Goal: Check status: Check status

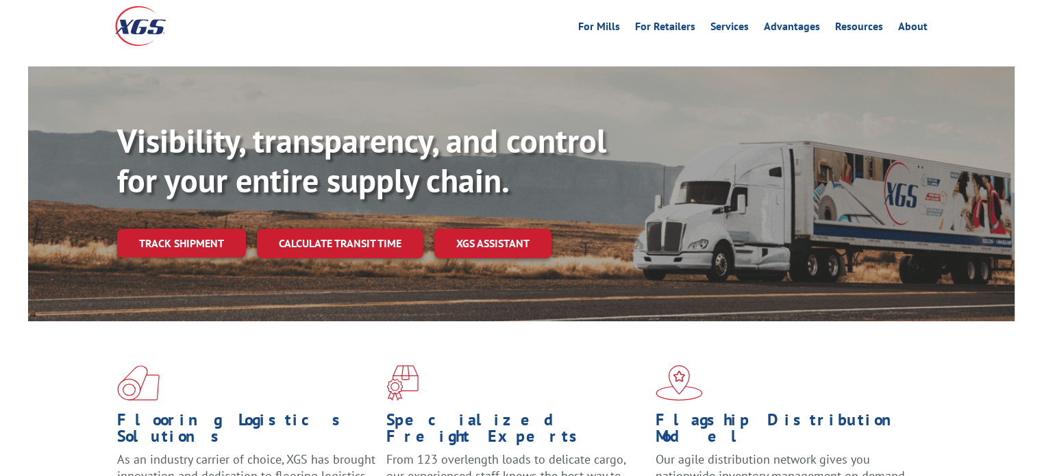
scroll to position [137, 0]
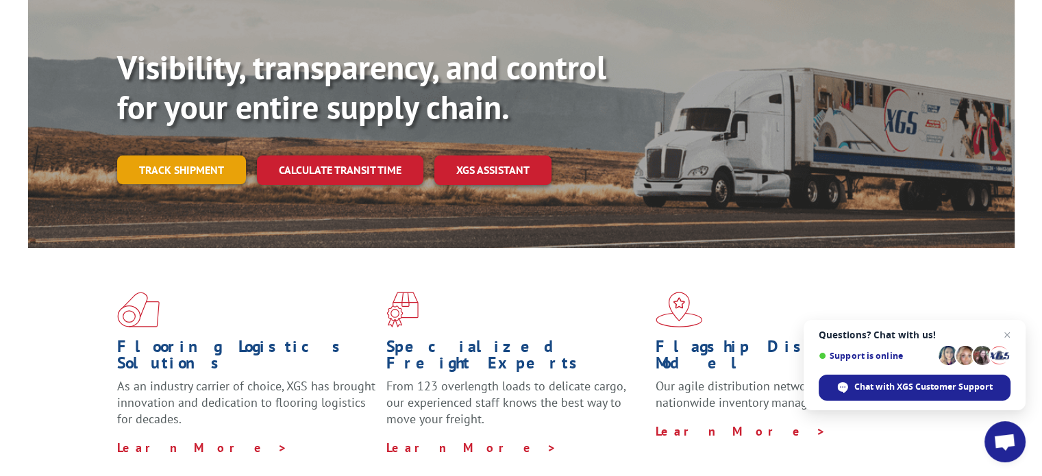
click at [210, 156] on link "Track shipment" at bounding box center [181, 170] width 129 height 29
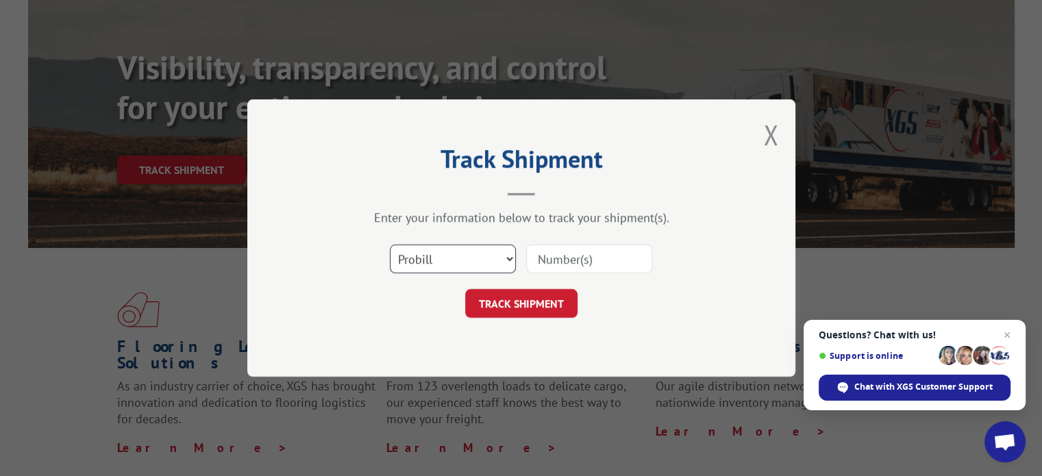
click at [441, 261] on select "Select category... Probill BOL PO" at bounding box center [453, 259] width 126 height 29
select select "bol"
click at [390, 245] on select "Select category... Probill BOL PO" at bounding box center [453, 259] width 126 height 29
click at [618, 267] on input at bounding box center [589, 259] width 126 height 29
paste input "2843754"
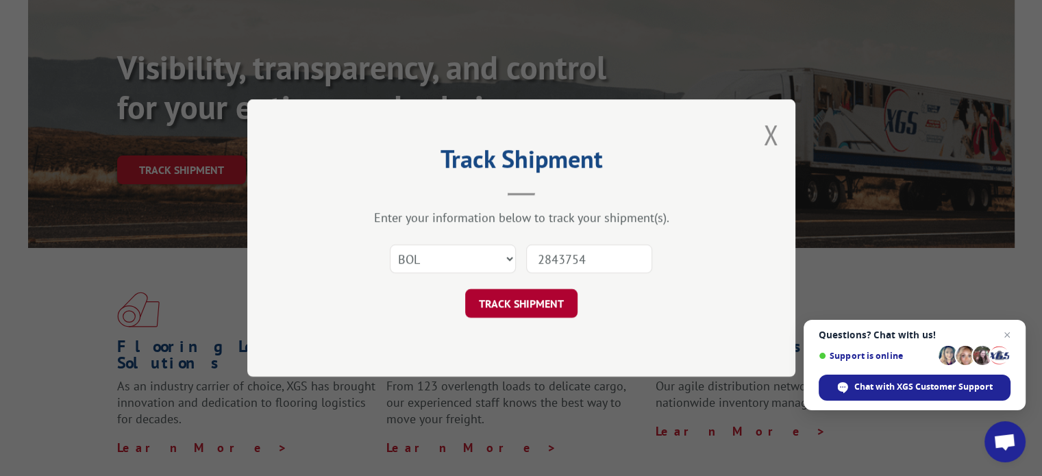
type input "2843754"
click at [541, 302] on button "TRACK SHIPMENT" at bounding box center [521, 303] width 112 height 29
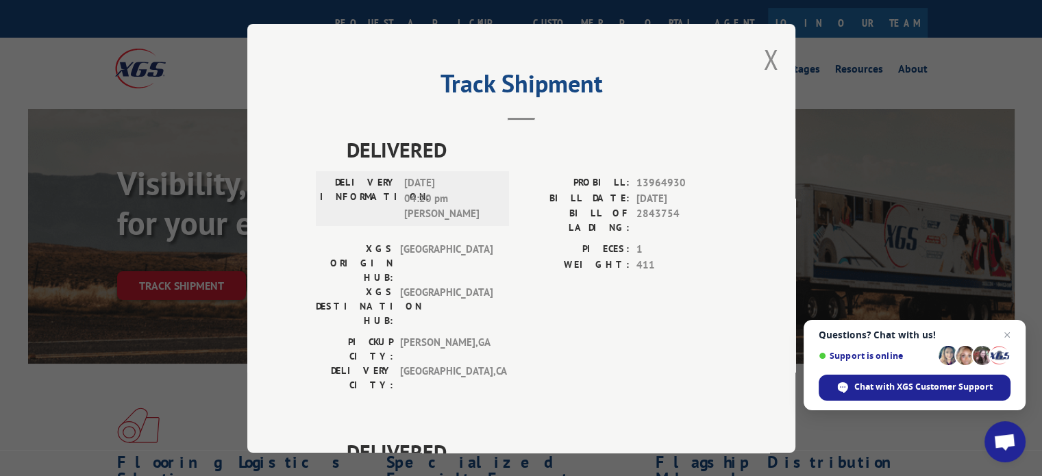
scroll to position [0, 0]
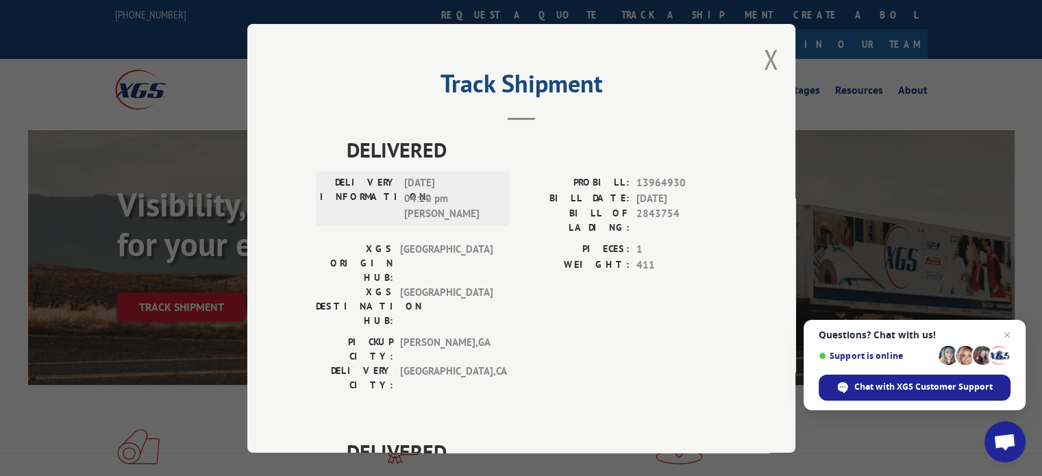
click at [773, 60] on div "Track Shipment DELIVERED DELIVERY INFORMATION: [DATE] 04:20 pm [PERSON_NAME]: 1…" at bounding box center [521, 238] width 548 height 429
click at [763, 66] on button "Close modal" at bounding box center [770, 59] width 15 height 36
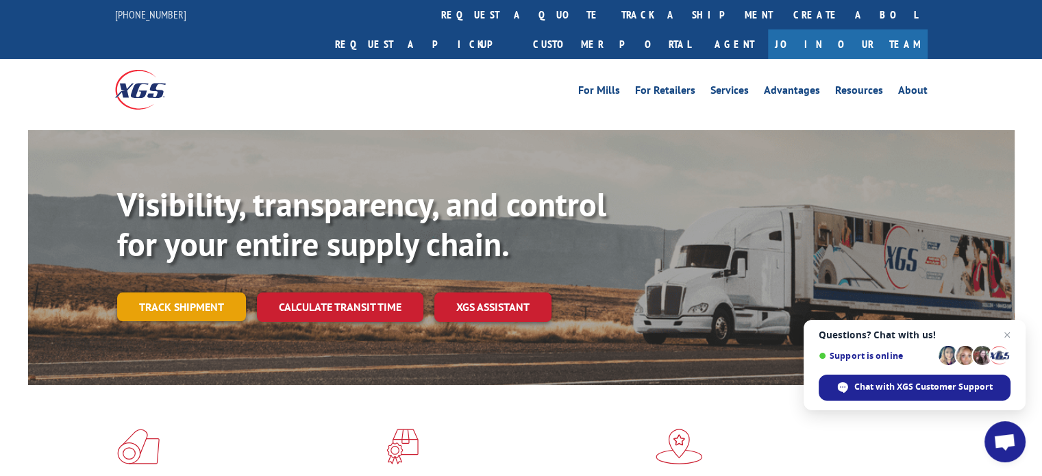
click at [166, 293] on link "Track shipment" at bounding box center [181, 307] width 129 height 29
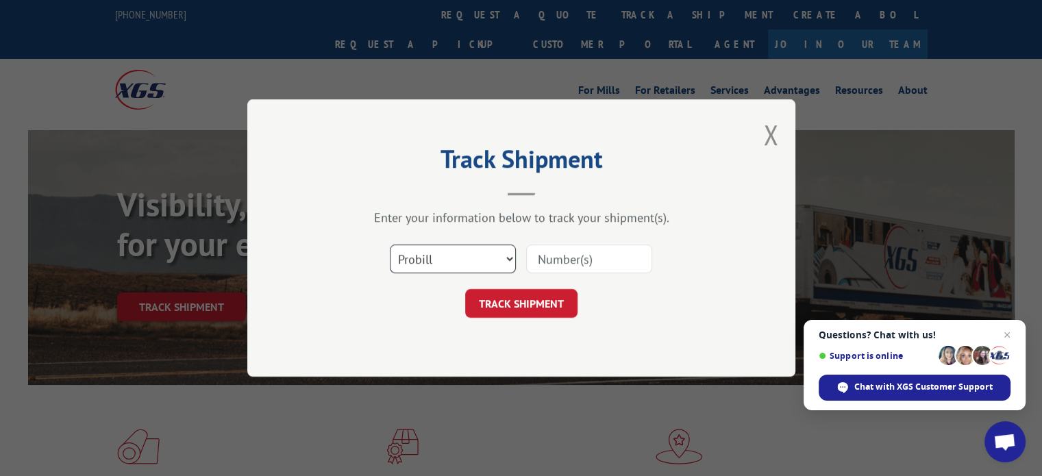
click at [496, 256] on select "Select category... Probill BOL PO" at bounding box center [453, 259] width 126 height 29
select select "bol"
click at [390, 245] on select "Select category... Probill BOL PO" at bounding box center [453, 259] width 126 height 29
click at [585, 265] on input at bounding box center [589, 259] width 126 height 29
paste input "2843754"
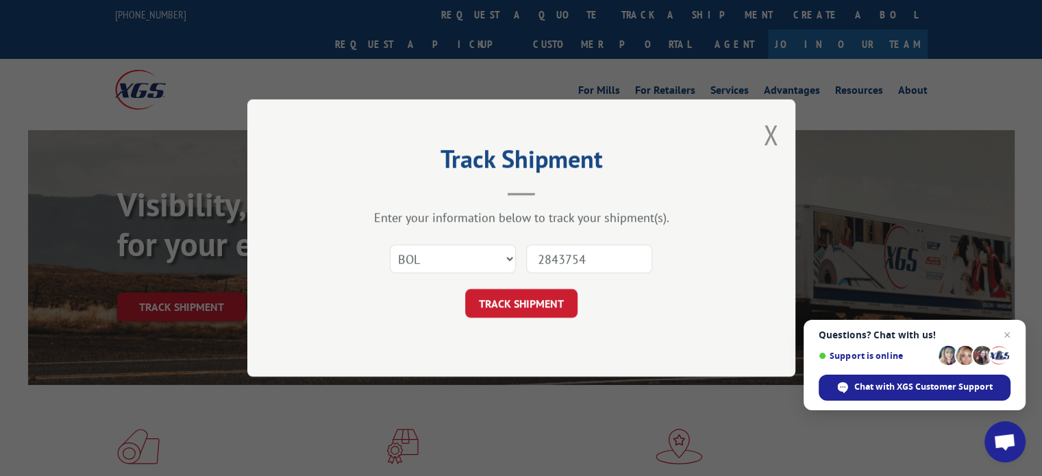
type input "2843754"
click at [543, 309] on button "TRACK SHIPMENT" at bounding box center [521, 303] width 112 height 29
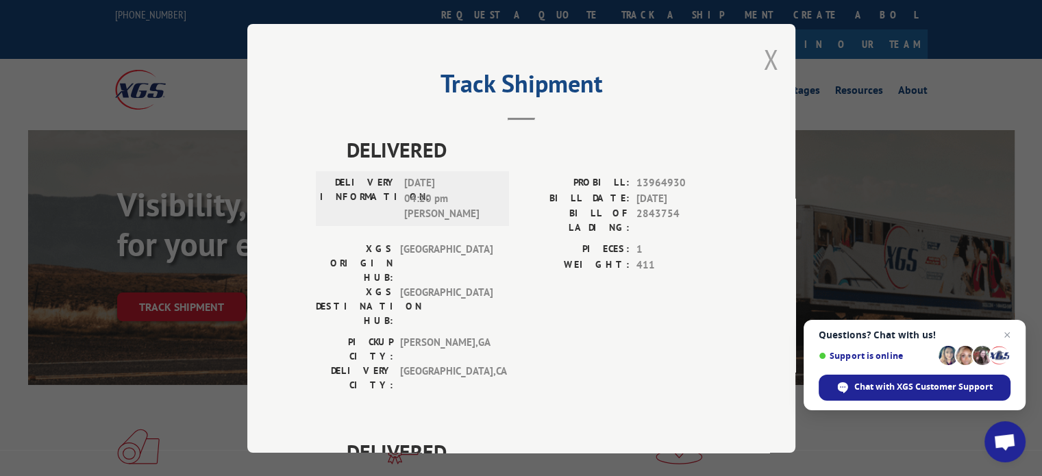
click at [767, 64] on button "Close modal" at bounding box center [770, 59] width 15 height 36
